Goal: Task Accomplishment & Management: Manage account settings

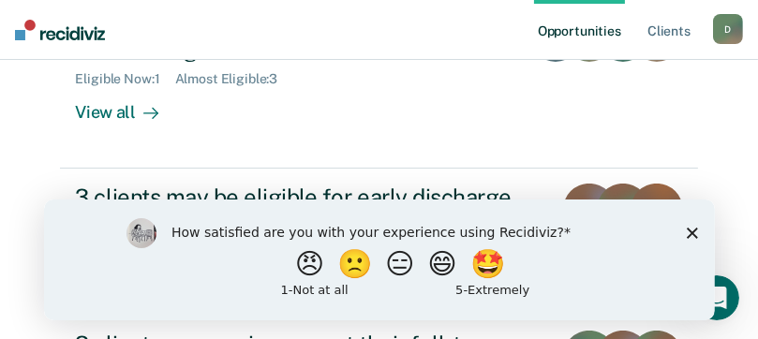
scroll to position [468, 0]
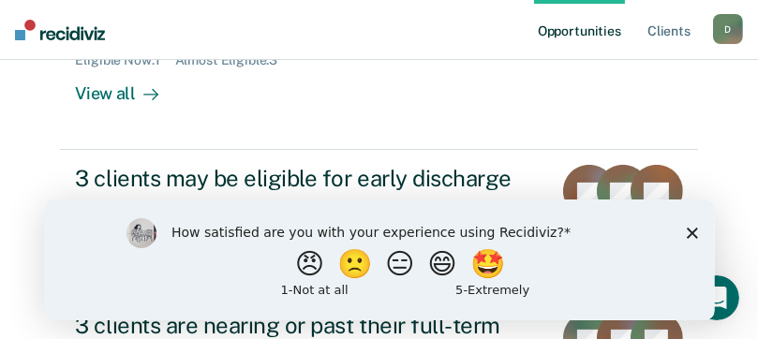
click at [705, 233] on div "How satisfied are you with your experience using Recidiviz? 😠 🙁 😑 😄 🤩 1 - Not a…" at bounding box center [378, 259] width 671 height 121
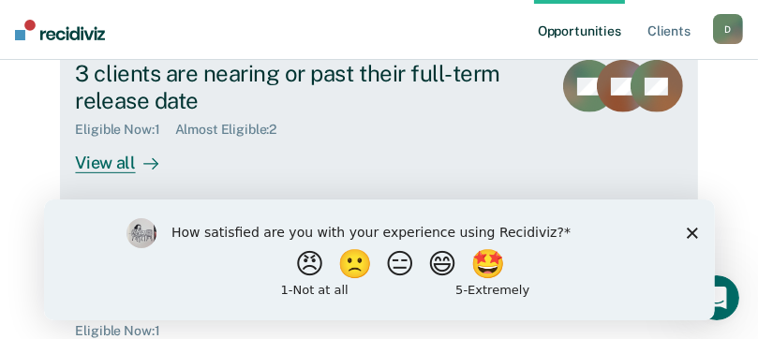
scroll to position [762, 0]
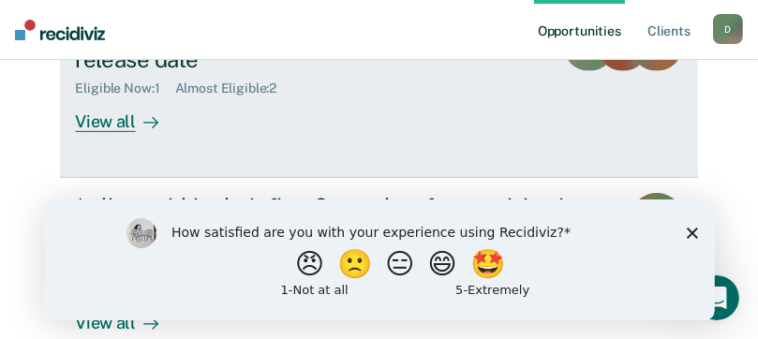
click at [97, 121] on div "View all" at bounding box center [127, 115] width 105 height 37
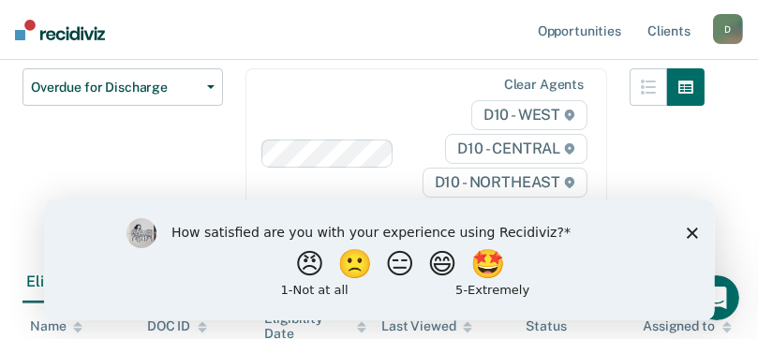
scroll to position [187, 0]
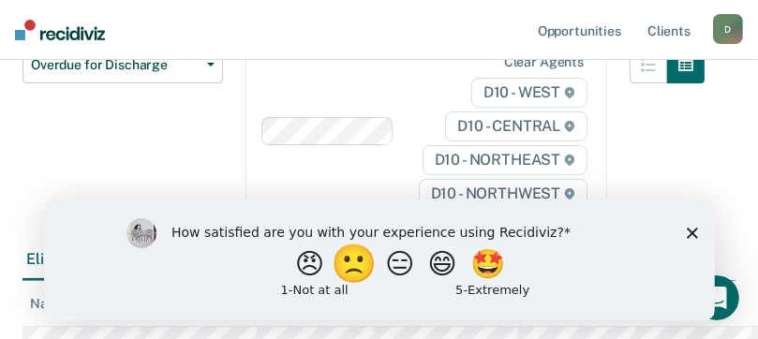
click at [361, 271] on button "🙁" at bounding box center [356, 263] width 51 height 37
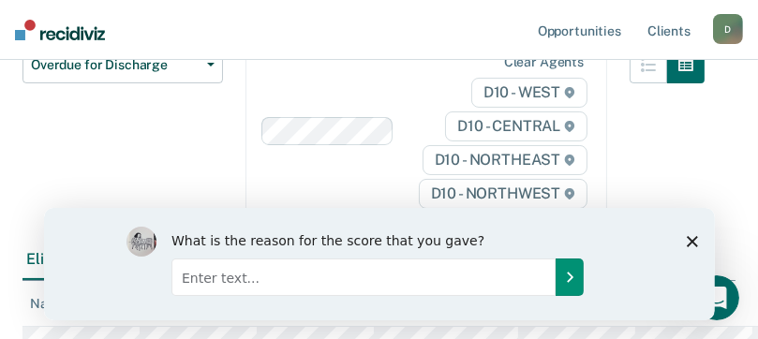
click at [568, 285] on button "Submit your response" at bounding box center [569, 276] width 28 height 37
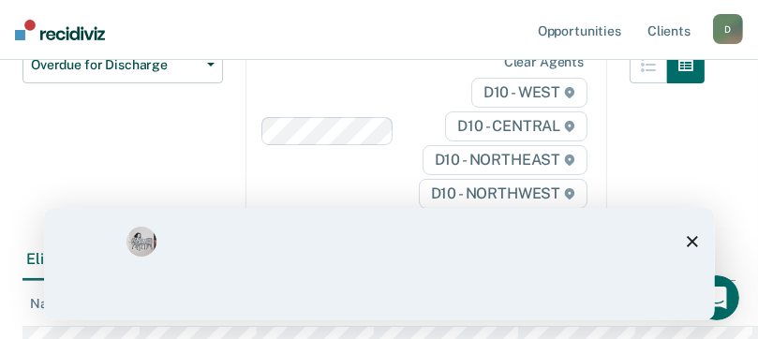
click at [568, 282] on div "What is the reason for the score that you gave?" at bounding box center [379, 263] width 506 height 75
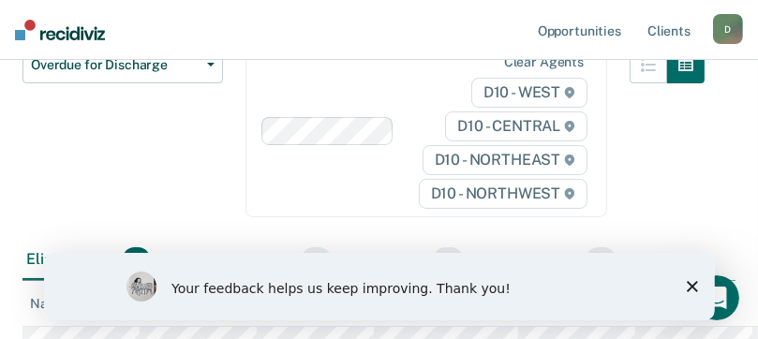
click at [690, 286] on icon "Close survey" at bounding box center [691, 285] width 11 height 11
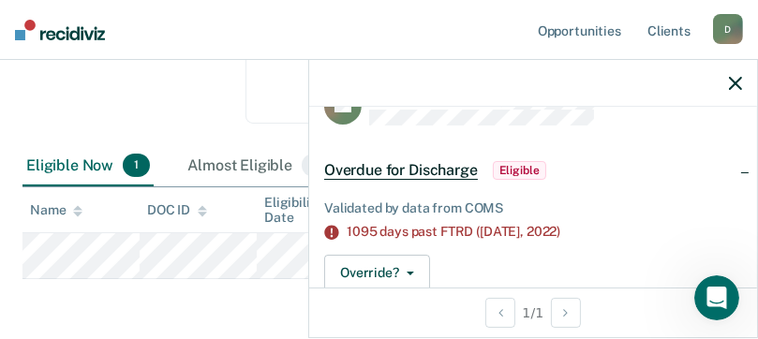
scroll to position [29, 0]
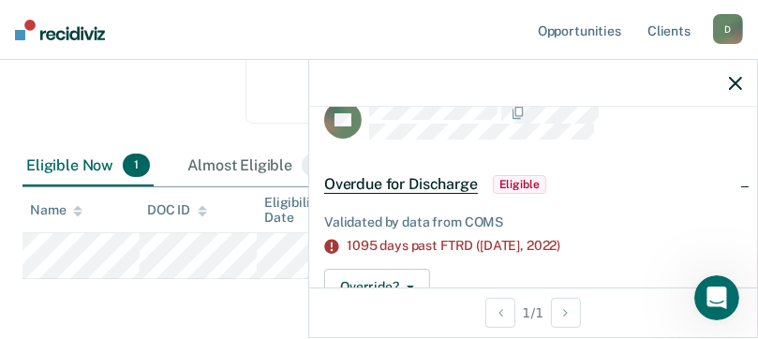
click at [720, 102] on div at bounding box center [533, 83] width 448 height 47
click at [732, 85] on icon "button" at bounding box center [735, 83] width 13 height 13
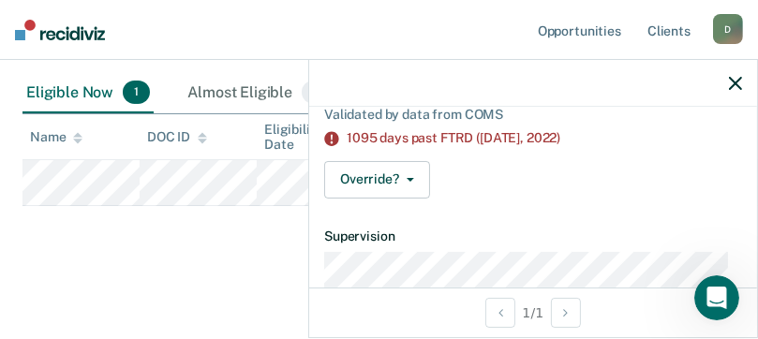
scroll to position [187, 0]
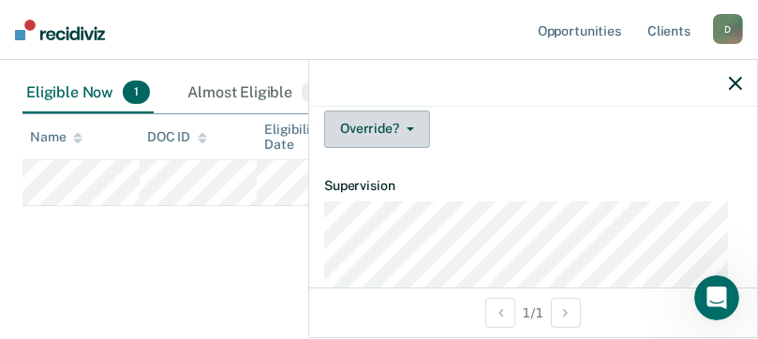
click at [408, 130] on button "Override?" at bounding box center [377, 129] width 106 height 37
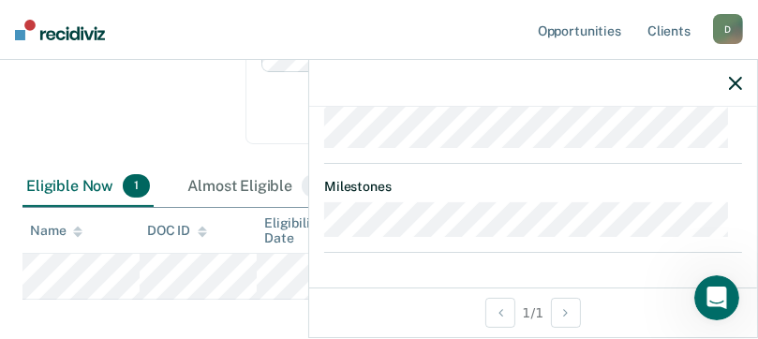
scroll to position [29, 0]
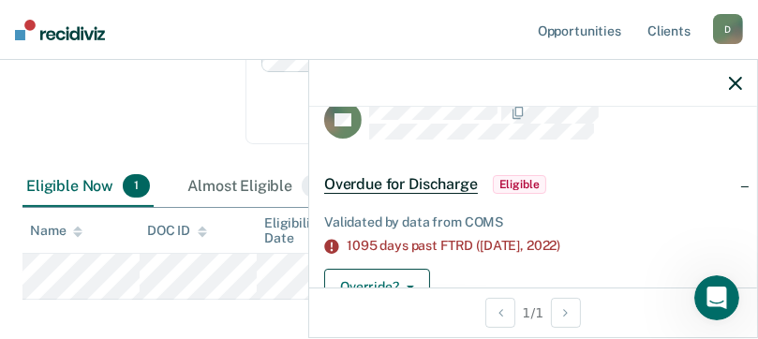
click at [735, 82] on icon "button" at bounding box center [735, 83] width 13 height 13
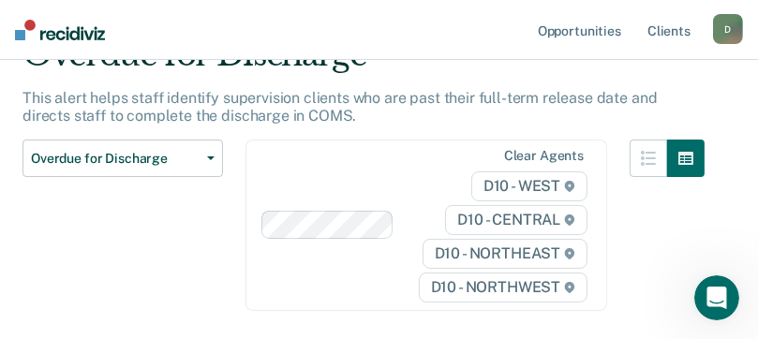
scroll to position [73, 0]
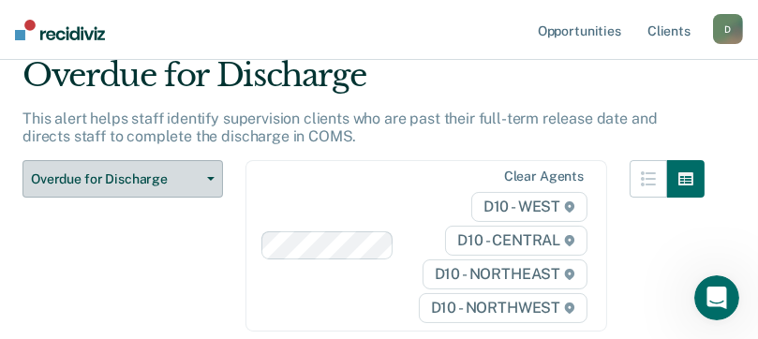
click at [202, 171] on button "Overdue for Discharge" at bounding box center [122, 178] width 200 height 37
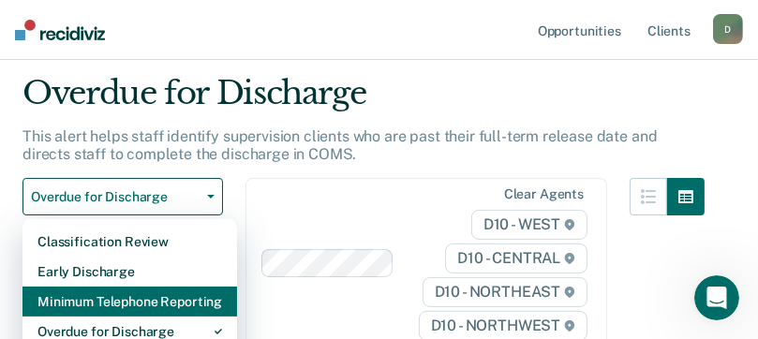
scroll to position [0, 0]
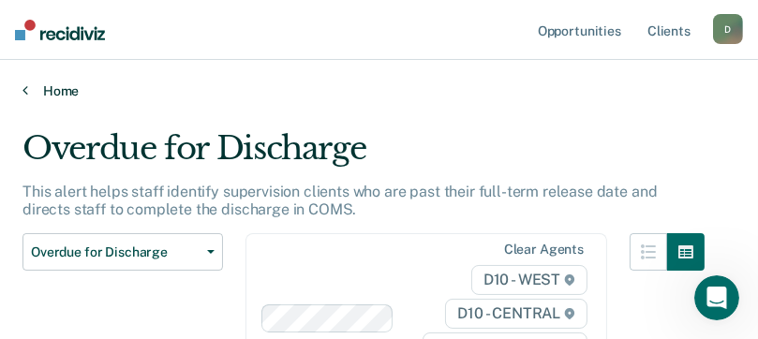
click at [30, 83] on link "Home" at bounding box center [378, 90] width 713 height 17
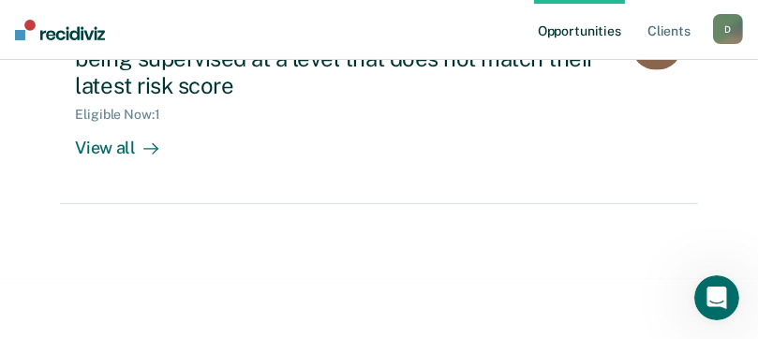
scroll to position [843, 0]
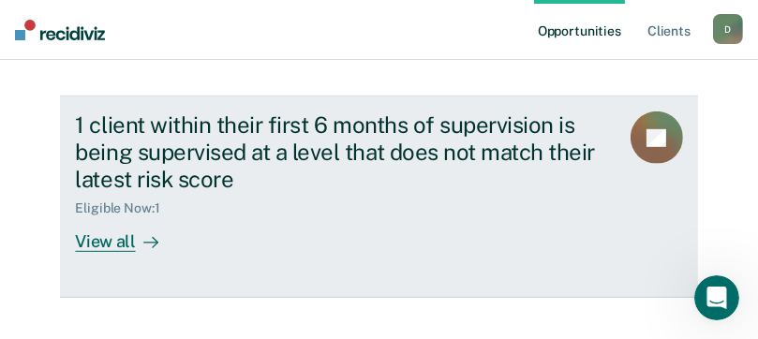
click at [106, 248] on div "View all" at bounding box center [127, 234] width 105 height 37
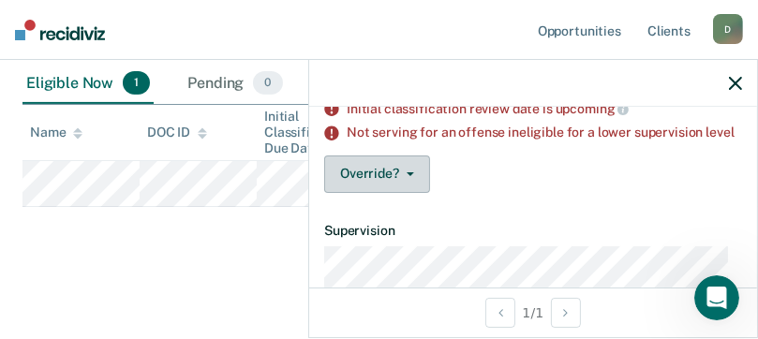
scroll to position [187, 0]
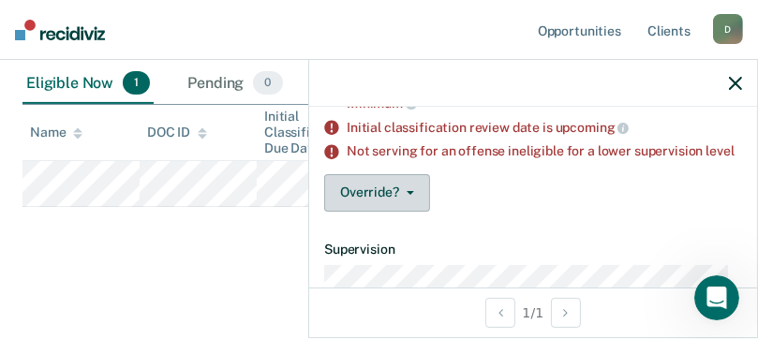
click at [408, 209] on button "Override?" at bounding box center [377, 192] width 106 height 37
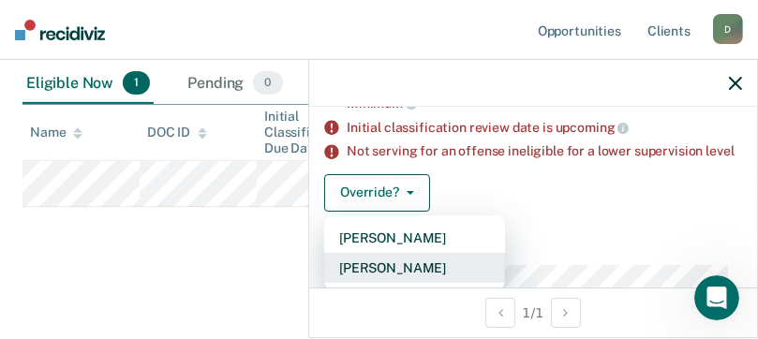
scroll to position [194, 0]
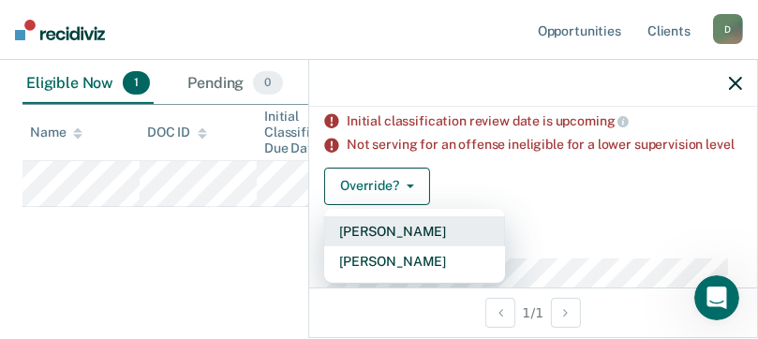
click at [399, 243] on button "[PERSON_NAME]" at bounding box center [414, 231] width 181 height 30
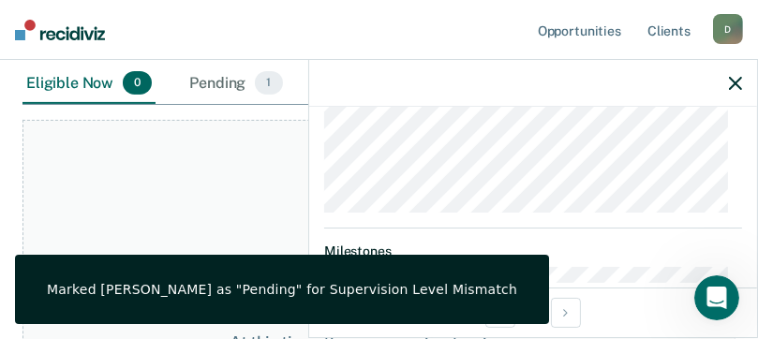
scroll to position [569, 0]
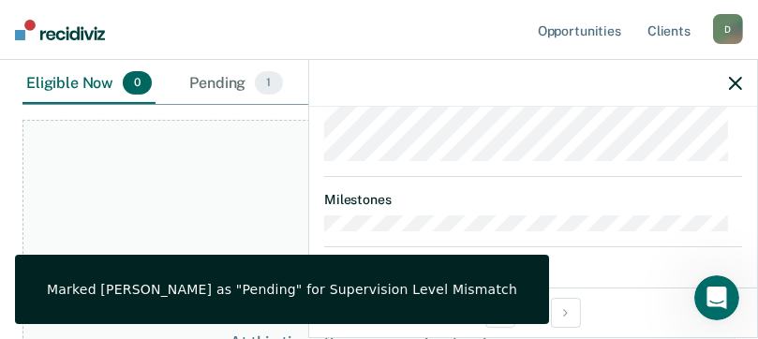
click at [734, 80] on icon "button" at bounding box center [735, 83] width 13 height 13
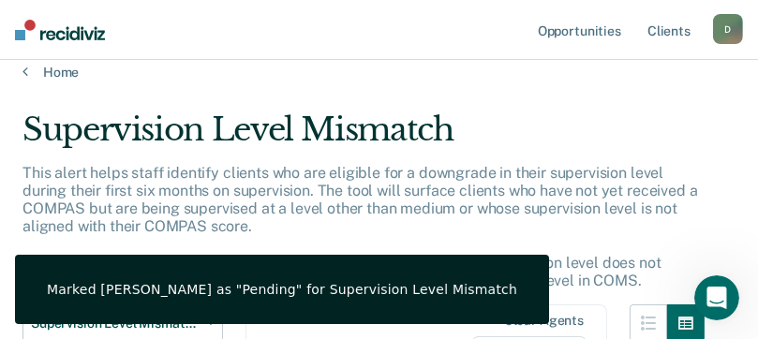
scroll to position [0, 0]
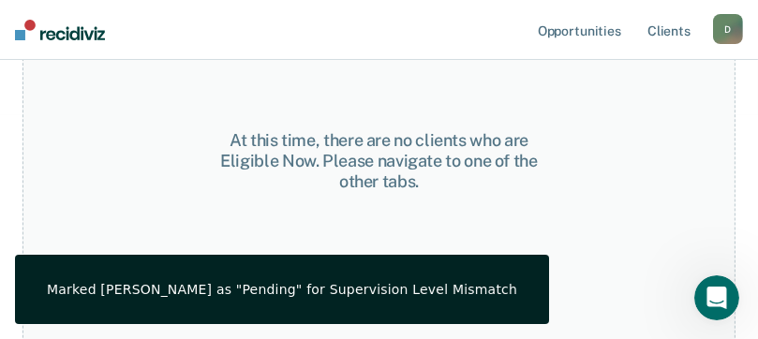
click at [596, 256] on div "At this time, there are no clients who are Eligible Now. Please navigate to one…" at bounding box center [378, 161] width 713 height 486
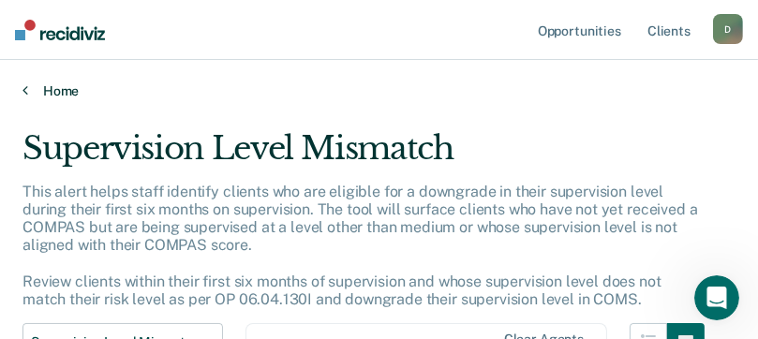
click at [23, 92] on icon at bounding box center [25, 89] width 6 height 15
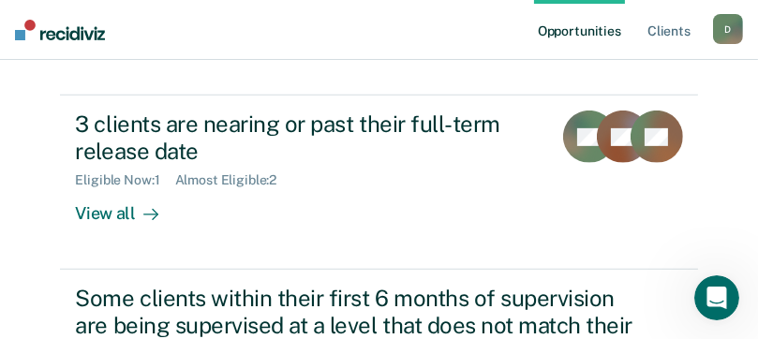
scroll to position [656, 0]
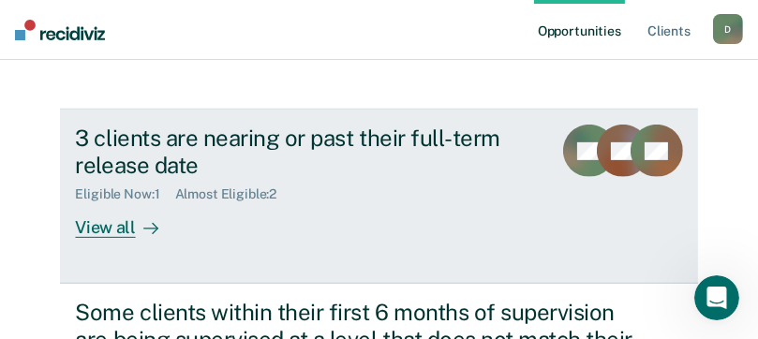
click at [89, 228] on div "View all" at bounding box center [127, 220] width 105 height 37
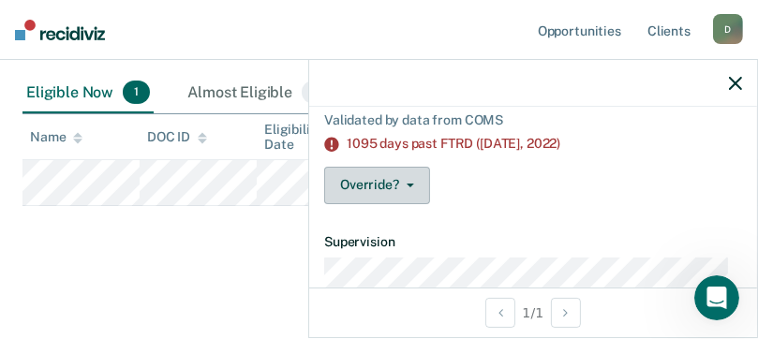
scroll to position [123, 0]
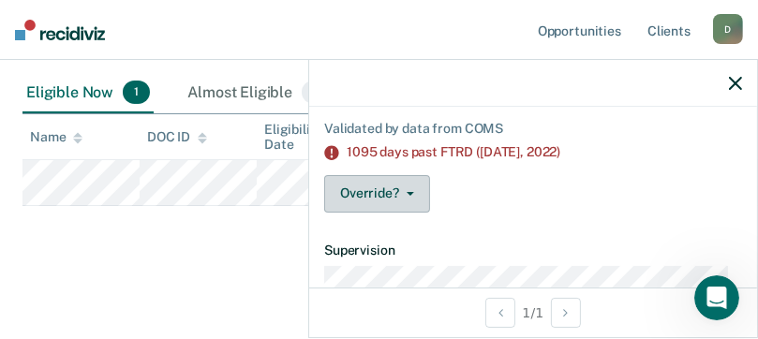
click at [414, 187] on button "Override?" at bounding box center [377, 193] width 106 height 37
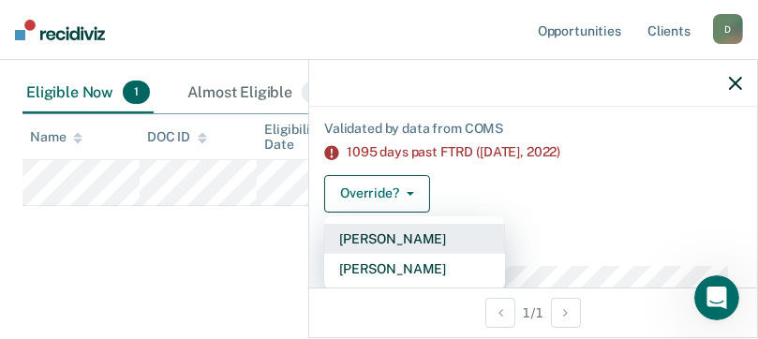
click at [393, 245] on button "[PERSON_NAME]" at bounding box center [414, 239] width 181 height 30
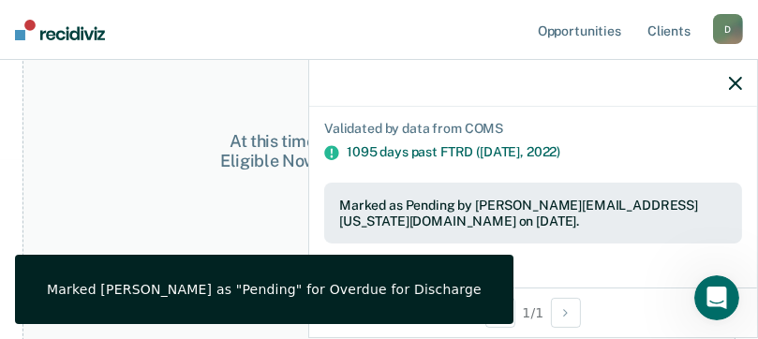
scroll to position [537, 0]
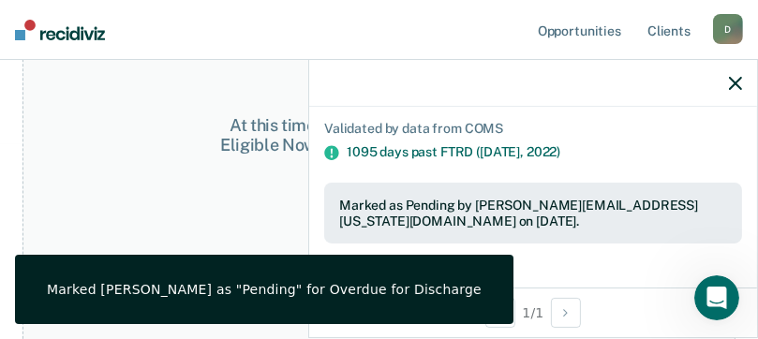
drag, startPoint x: 109, startPoint y: 189, endPoint x: 443, endPoint y: 173, distance: 334.9
click at [109, 189] on div "At this time, there are no clients who are Eligible Now. Please navigate to one…" at bounding box center [378, 145] width 713 height 396
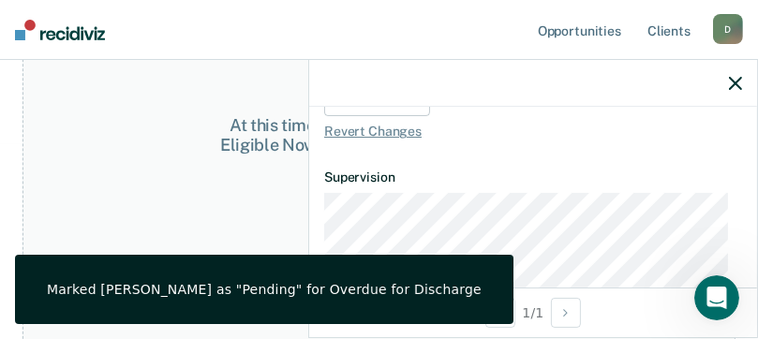
click at [731, 99] on div at bounding box center [533, 83] width 448 height 47
click at [735, 86] on icon "button" at bounding box center [735, 83] width 13 height 13
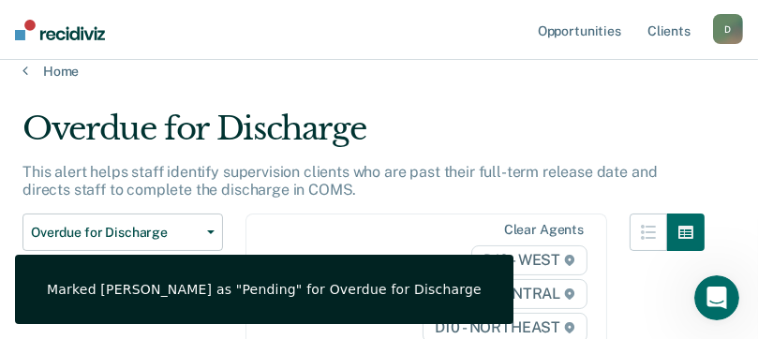
scroll to position [0, 0]
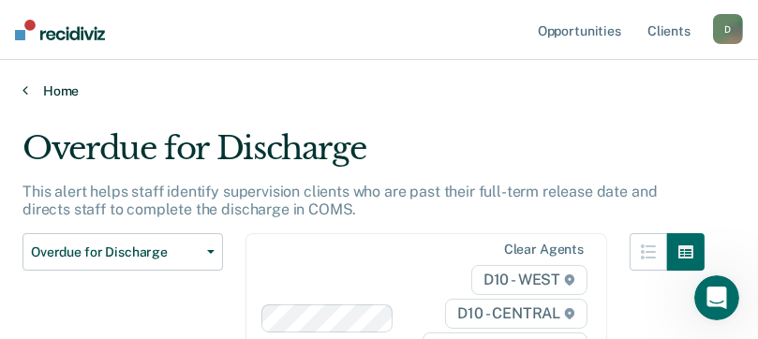
click at [27, 88] on icon at bounding box center [25, 89] width 6 height 15
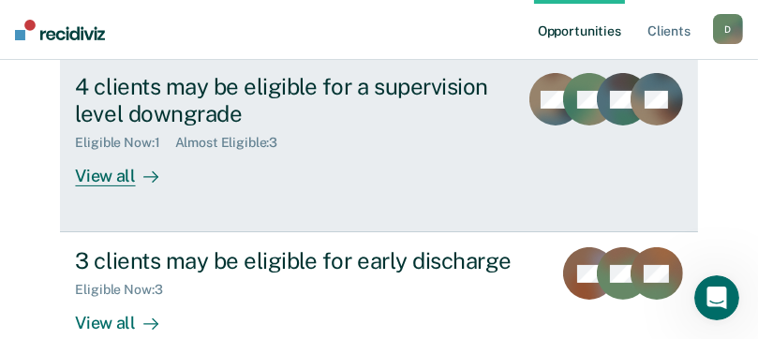
scroll to position [375, 0]
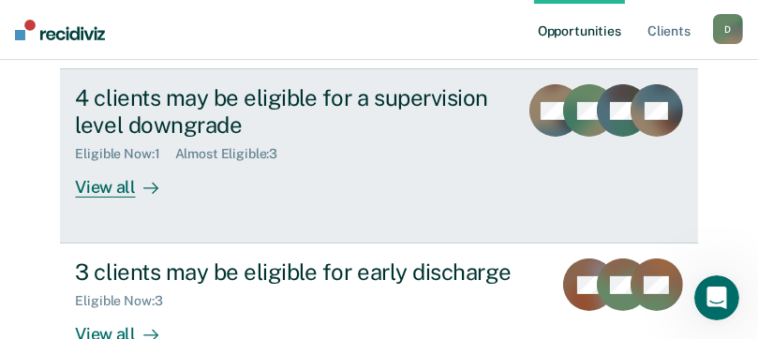
click at [111, 189] on div "View all" at bounding box center [127, 180] width 105 height 37
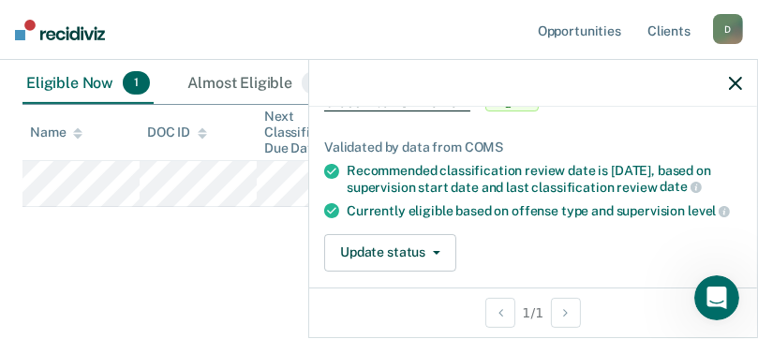
scroll to position [187, 0]
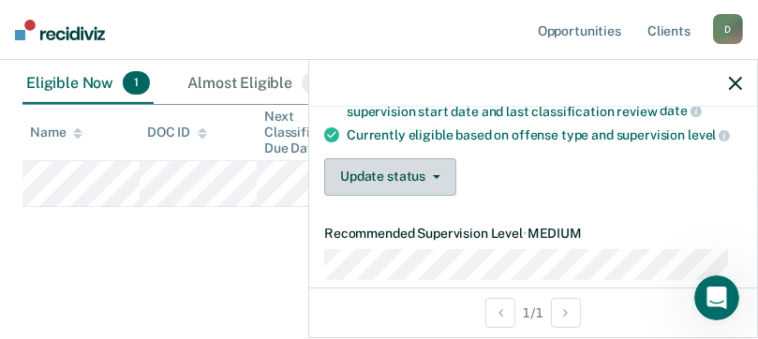
click at [433, 179] on icon "button" at bounding box center [436, 177] width 7 height 4
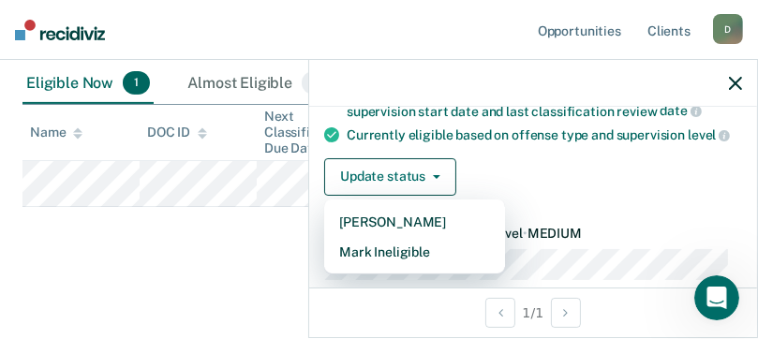
click at [586, 169] on div "Validated by data from COMS Recommended classification review date is [DATE], b…" at bounding box center [533, 122] width 448 height 177
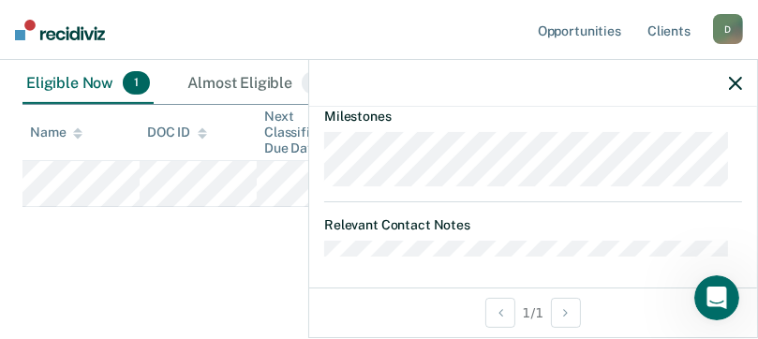
scroll to position [714, 0]
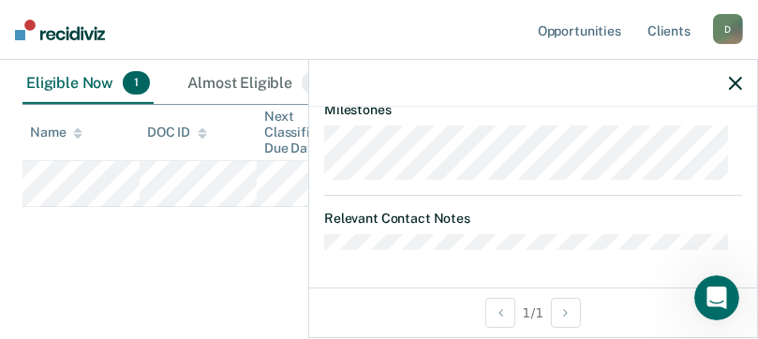
click at [728, 82] on div at bounding box center [533, 83] width 448 height 47
click at [734, 83] on icon "button" at bounding box center [735, 83] width 13 height 13
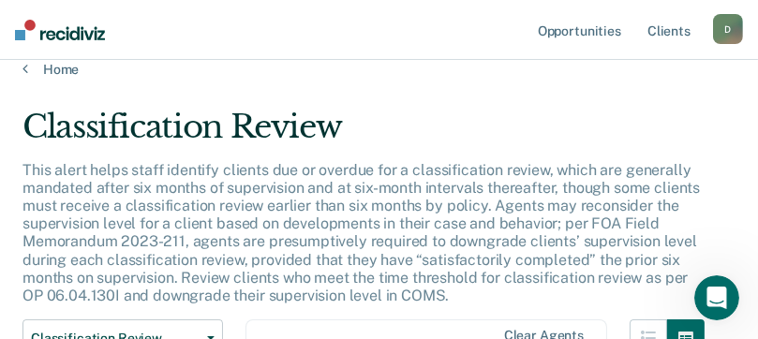
scroll to position [0, 0]
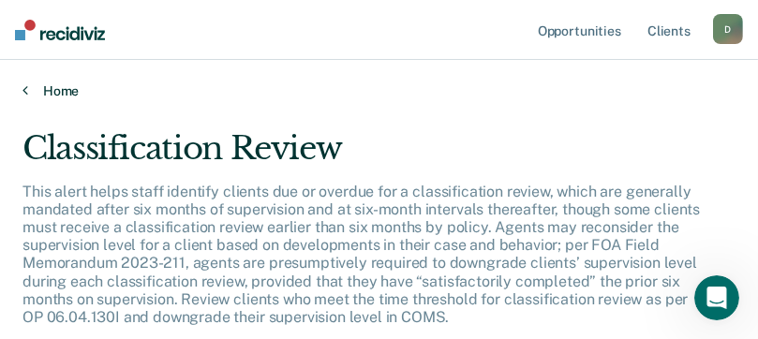
click at [27, 91] on icon at bounding box center [25, 89] width 6 height 15
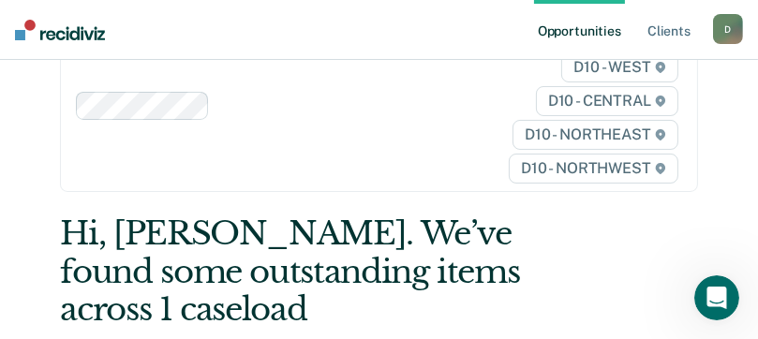
scroll to position [94, 0]
